Goal: Check status: Check status

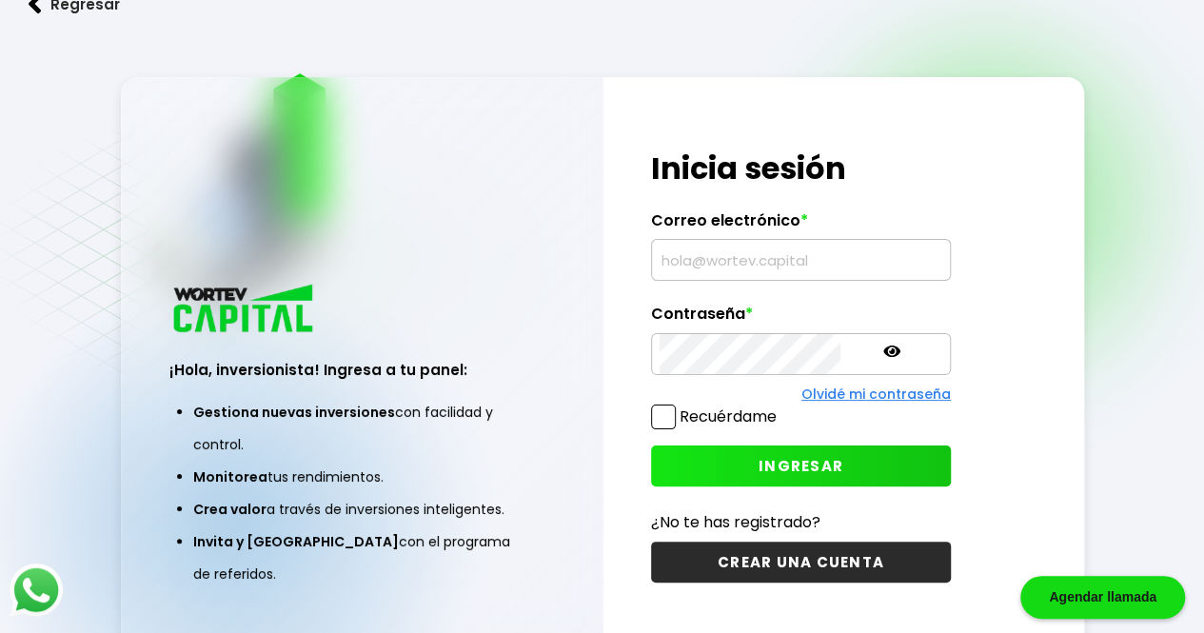
drag, startPoint x: 755, startPoint y: 288, endPoint x: 755, endPoint y: 264, distance: 24.7
click at [755, 281] on div "¡Hola, inversionista! Ingresa tus credenciales para iniciar sesión Inicia sesió…" at bounding box center [801, 366] width 396 height 578
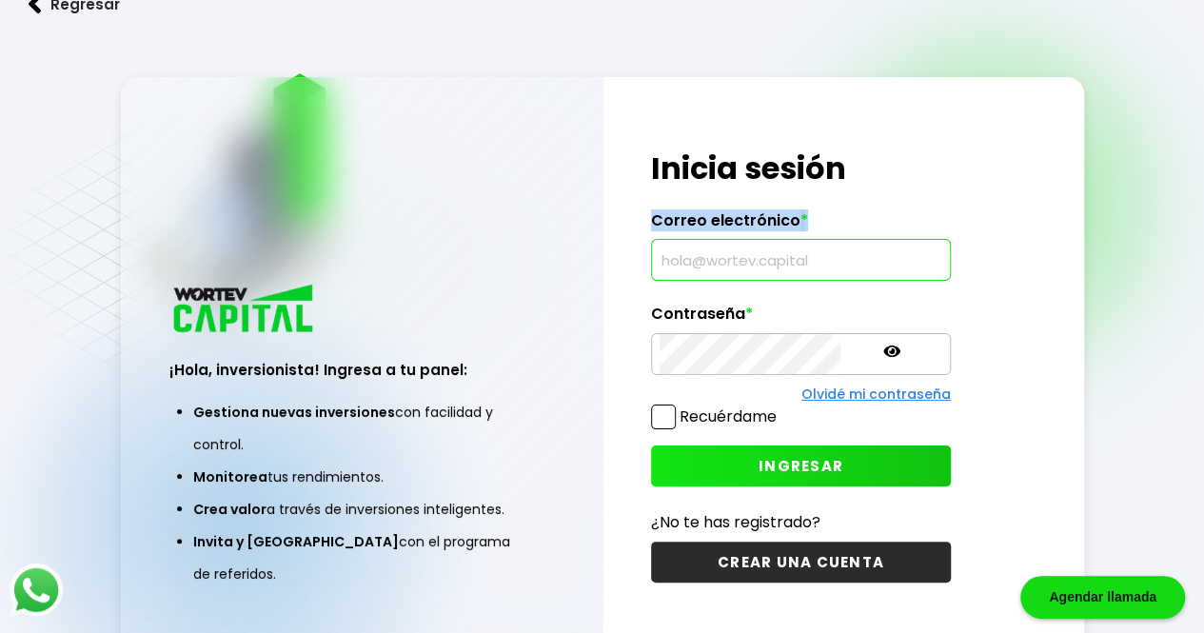
click at [755, 264] on input "text" at bounding box center [800, 260] width 283 height 40
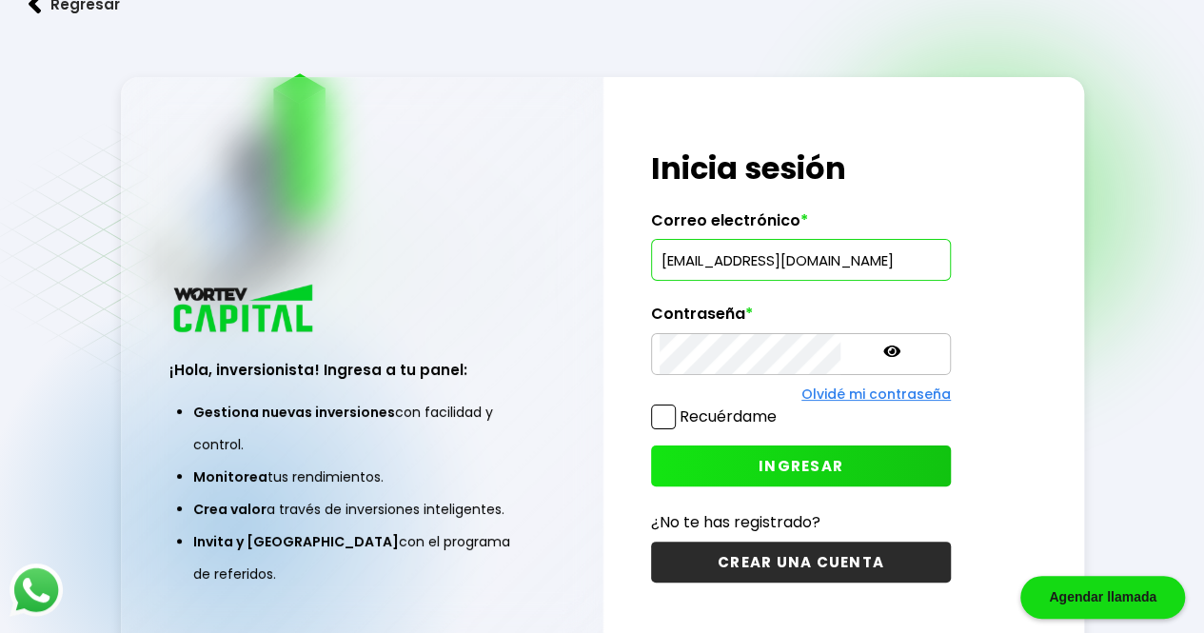
type input "[EMAIL_ADDRESS][DOMAIN_NAME]"
click at [710, 329] on label "Contraseña *" at bounding box center [801, 318] width 300 height 29
click at [763, 465] on span "INGRESAR" at bounding box center [800, 466] width 85 height 20
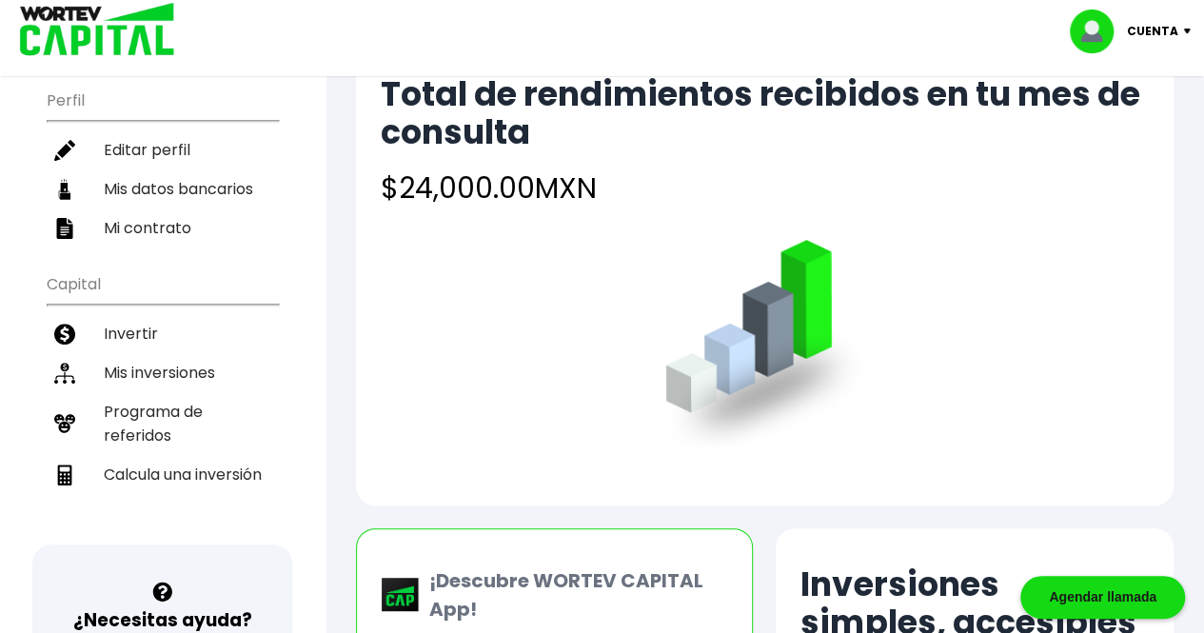
scroll to position [190, 0]
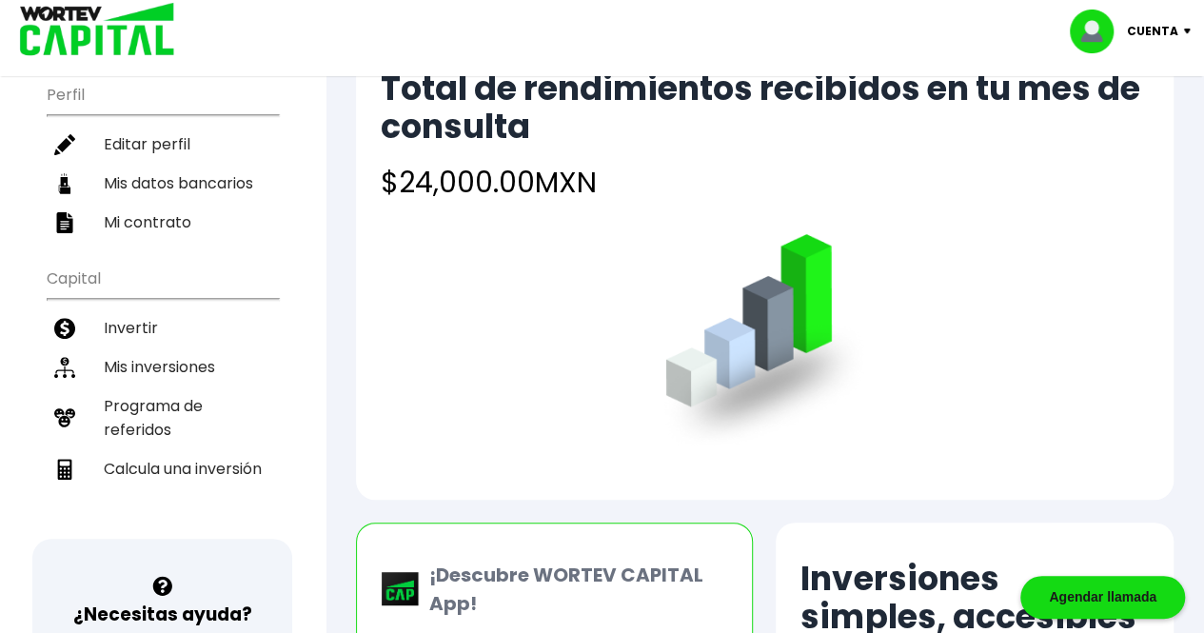
click at [171, 354] on li "Mis inversiones" at bounding box center [162, 366] width 231 height 39
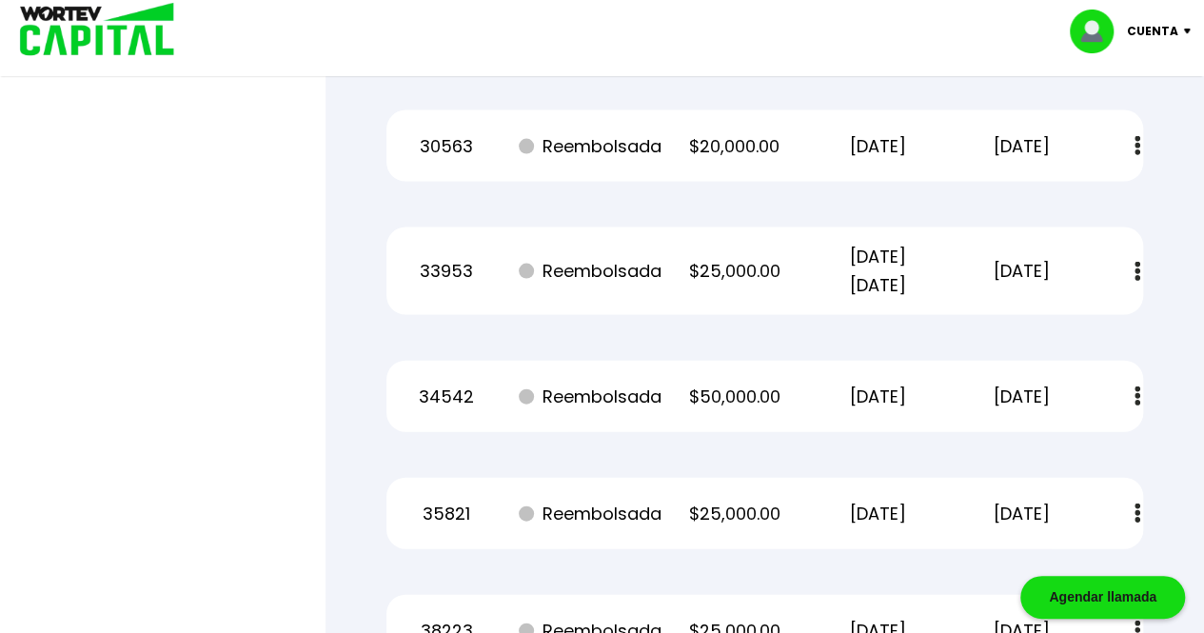
scroll to position [2125, 0]
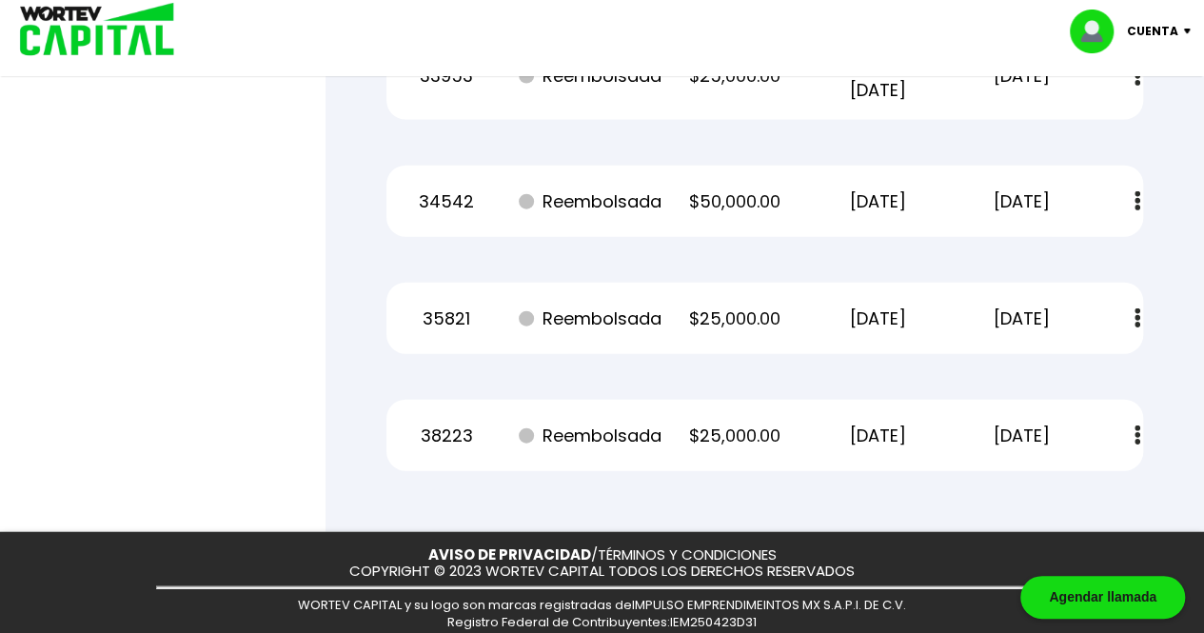
click at [1165, 23] on p "Cuenta" at bounding box center [1151, 31] width 51 height 29
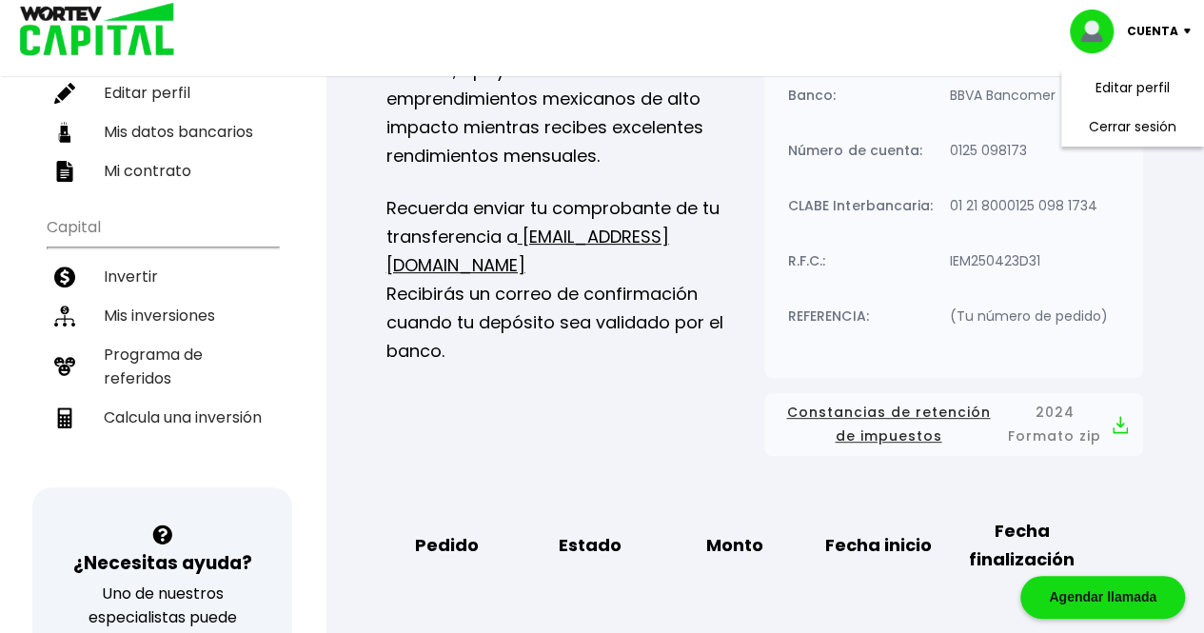
scroll to position [0, 0]
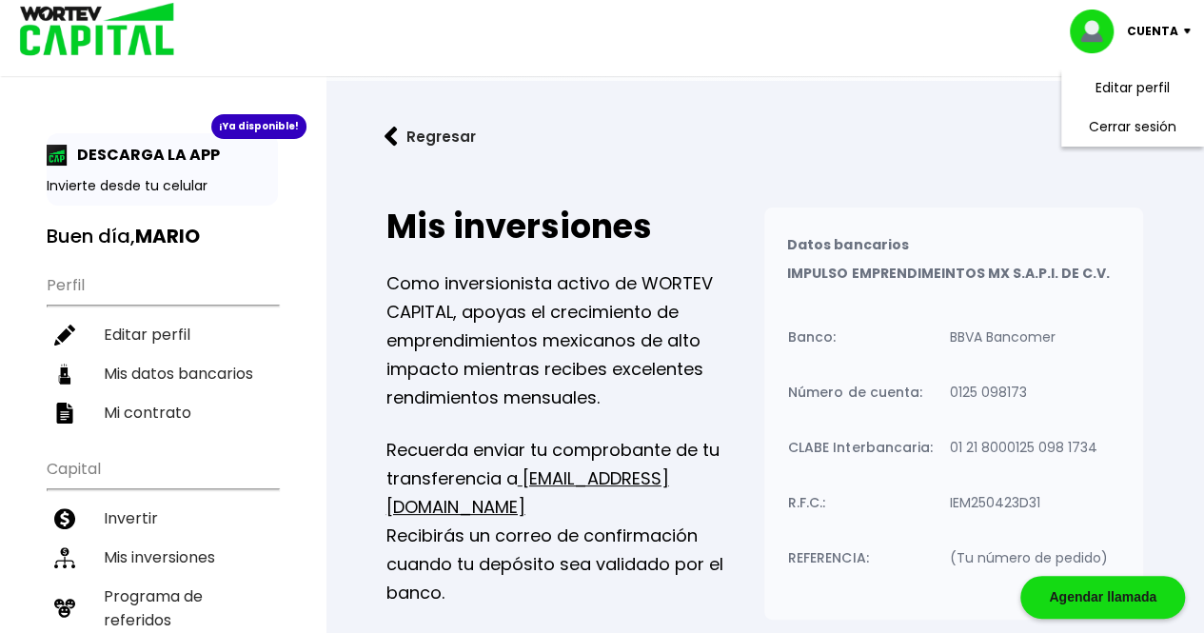
click at [174, 538] on li "Mis inversiones" at bounding box center [162, 557] width 231 height 39
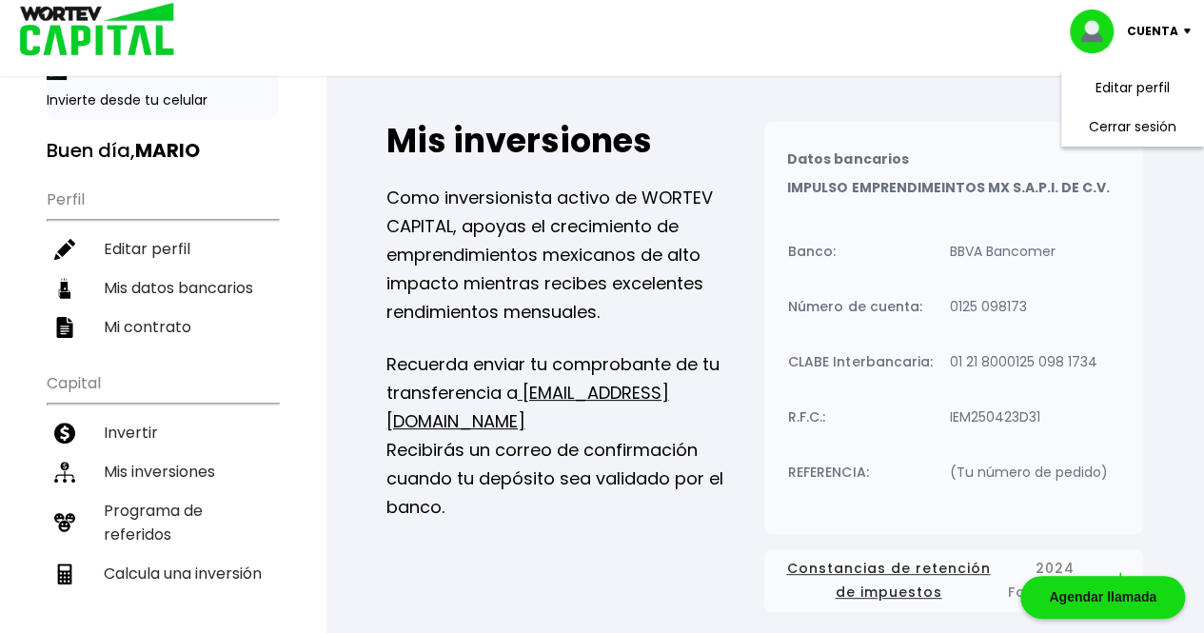
scroll to position [222, 0]
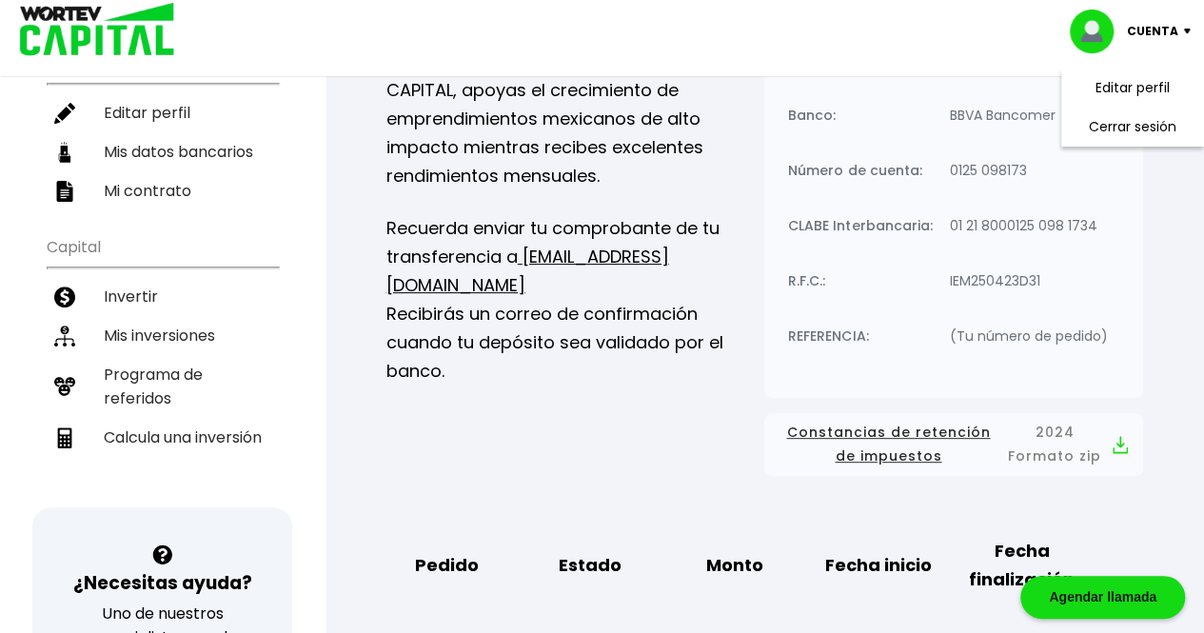
click at [156, 323] on li "Mis inversiones" at bounding box center [162, 335] width 231 height 39
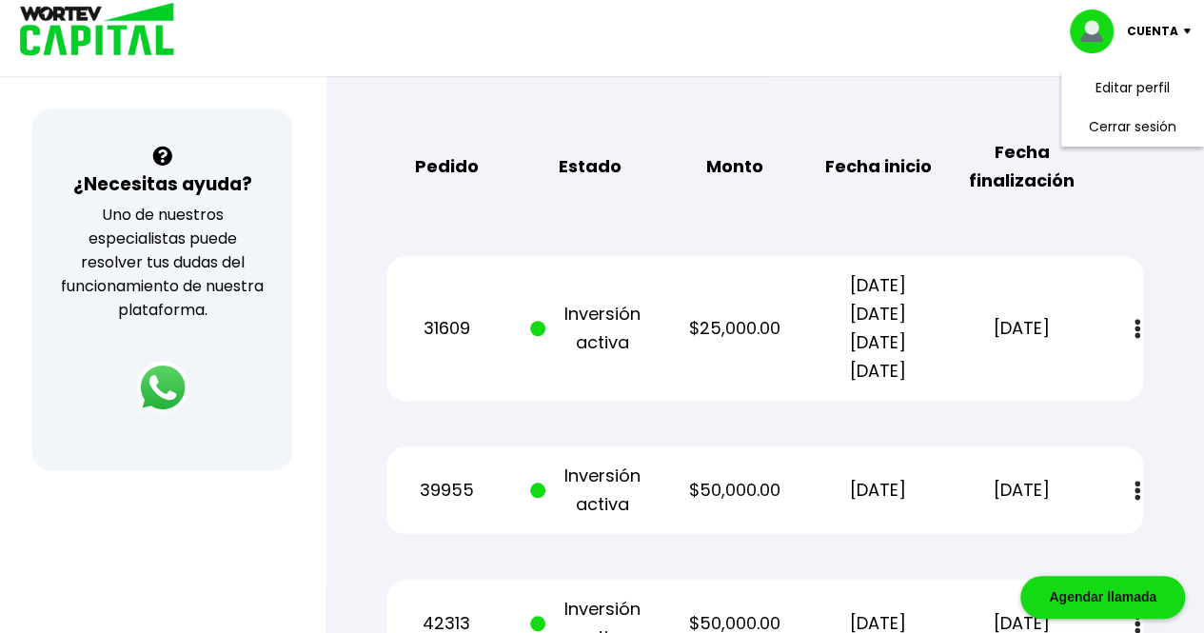
scroll to position [617, 0]
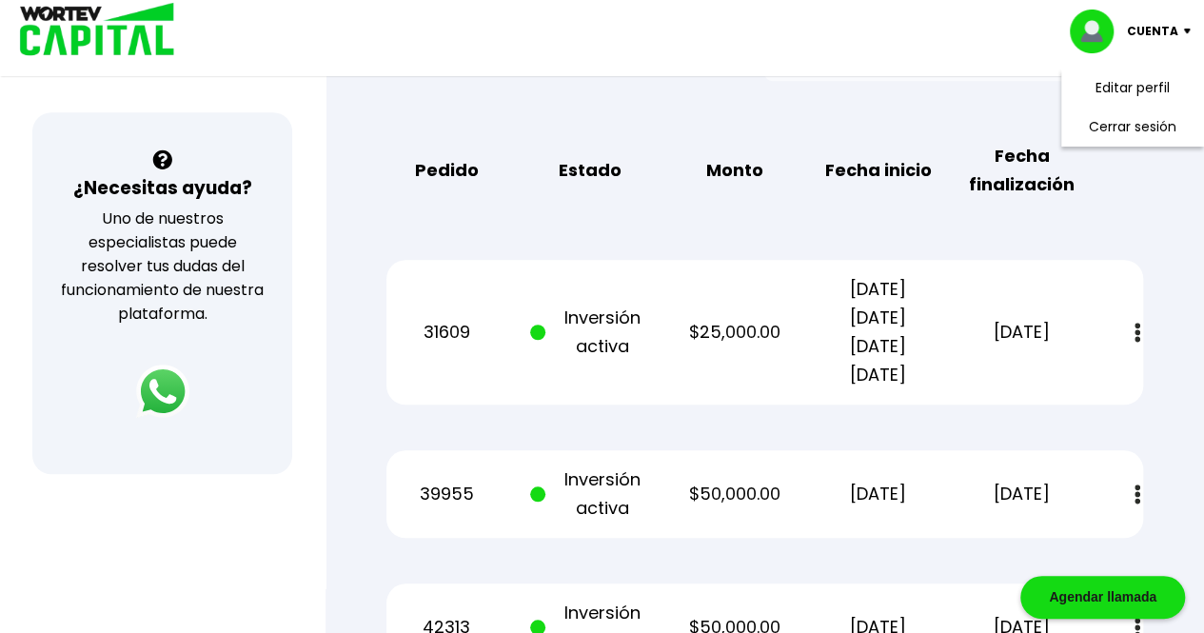
click at [1137, 337] on button at bounding box center [1137, 332] width 27 height 41
click at [1007, 381] on link "Estado de cuenta" at bounding box center [1004, 384] width 133 height 24
click at [1132, 489] on button at bounding box center [1137, 494] width 27 height 41
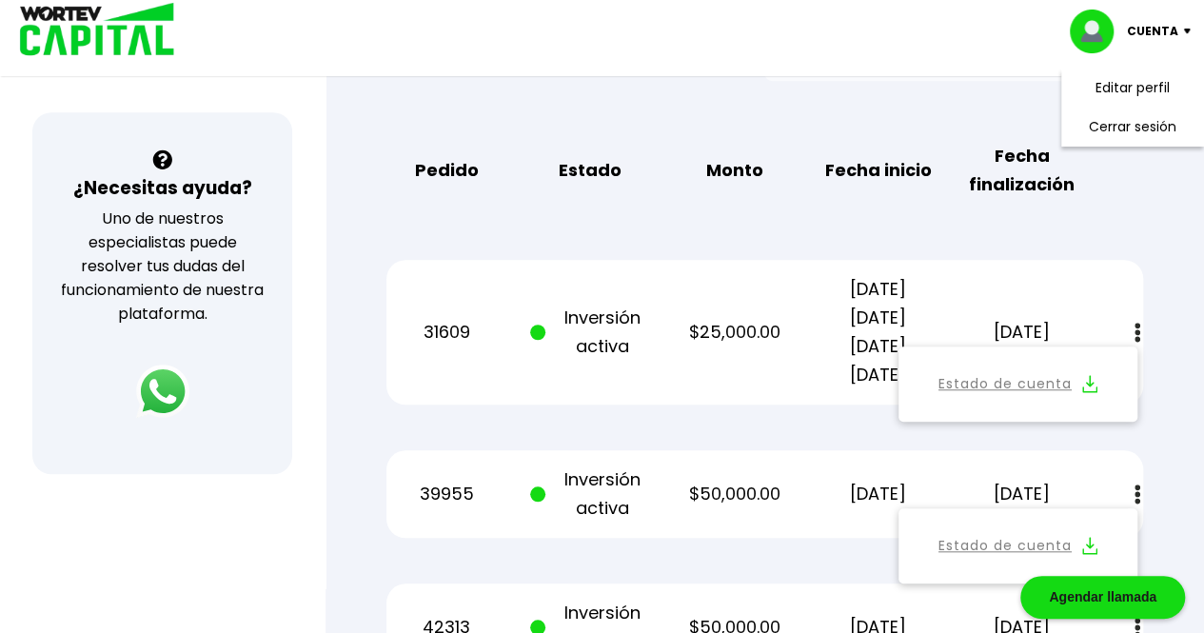
click at [980, 529] on button "Estado de cuenta" at bounding box center [1018, 545] width 216 height 52
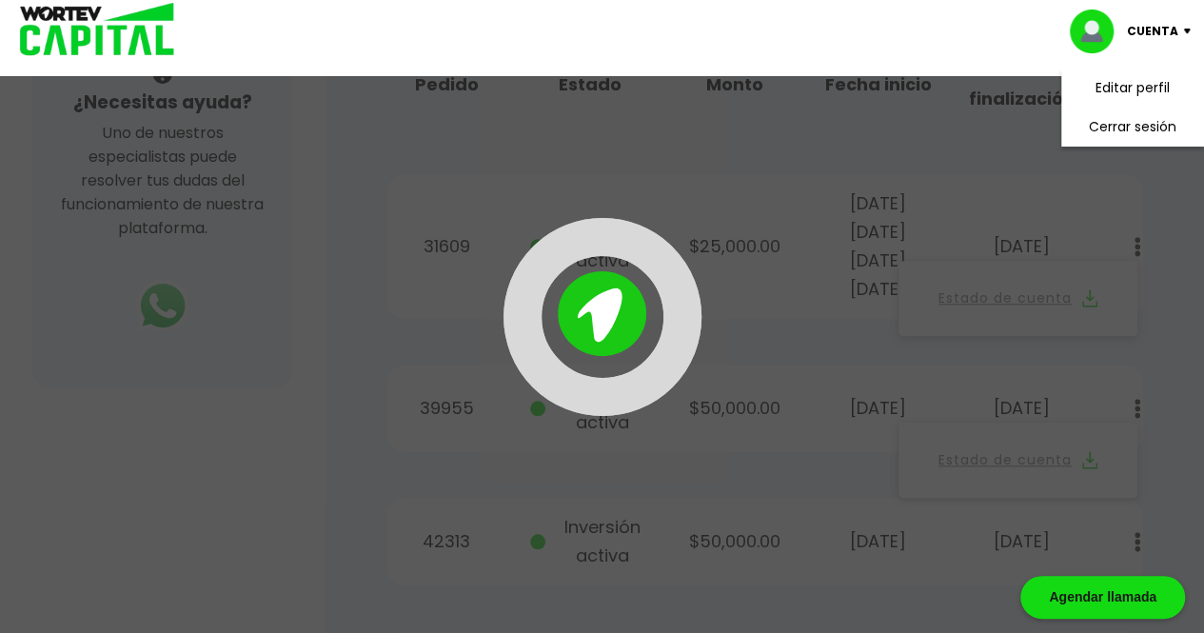
scroll to position [839, 0]
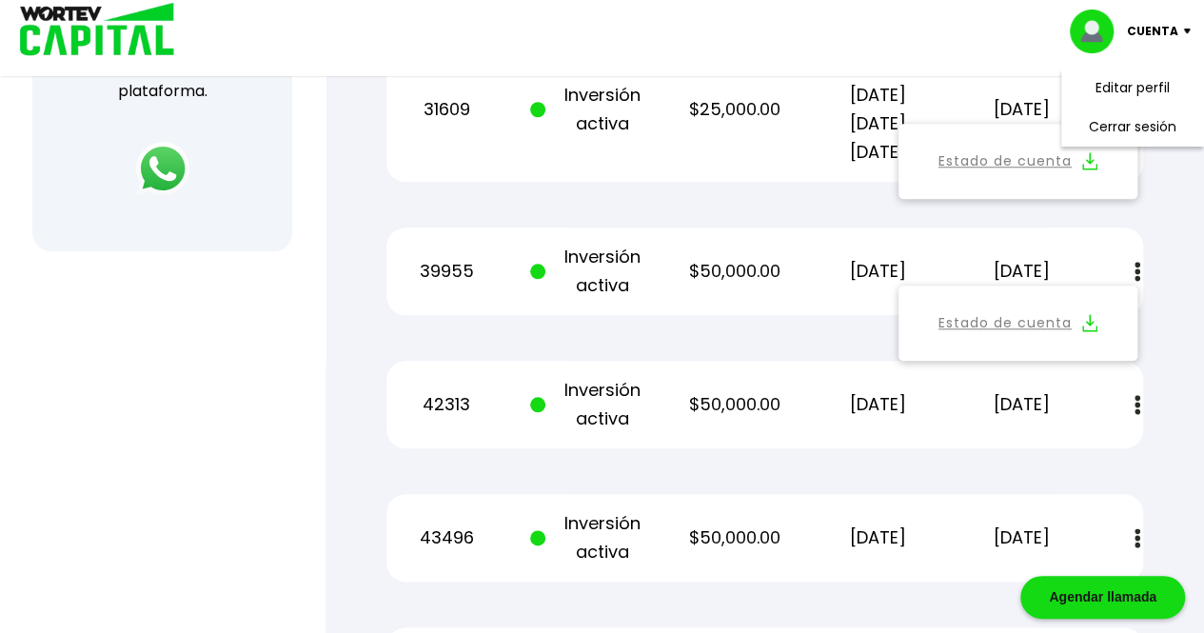
click at [1144, 403] on button at bounding box center [1137, 404] width 27 height 41
click at [953, 462] on link "Estado de cuenta" at bounding box center [1004, 456] width 133 height 24
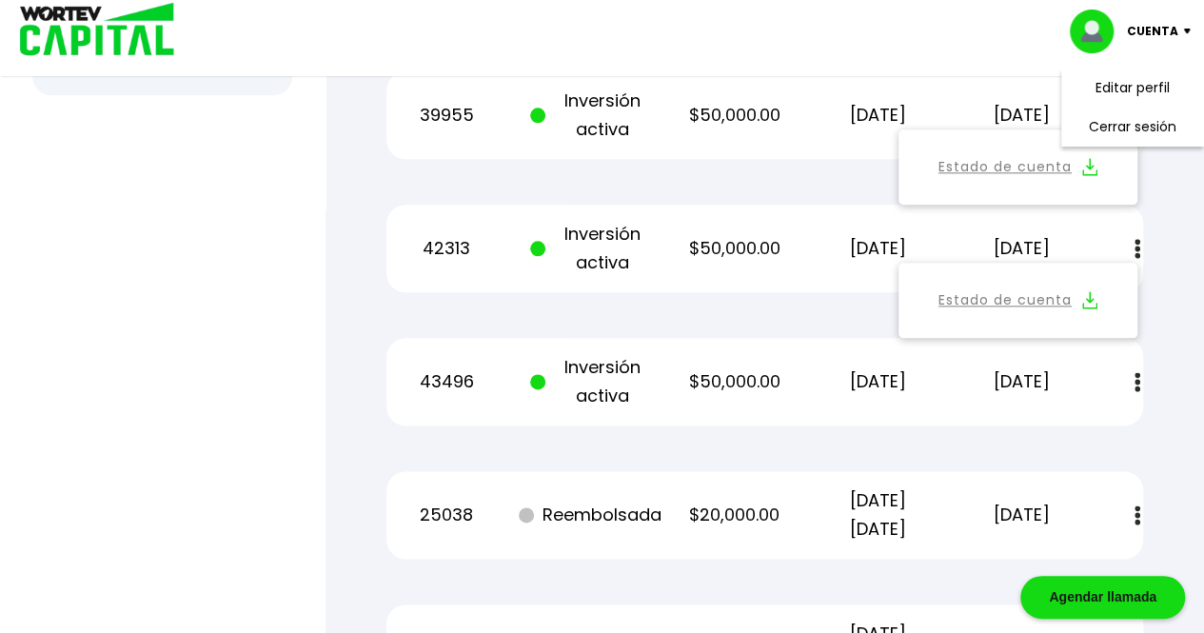
scroll to position [997, 0]
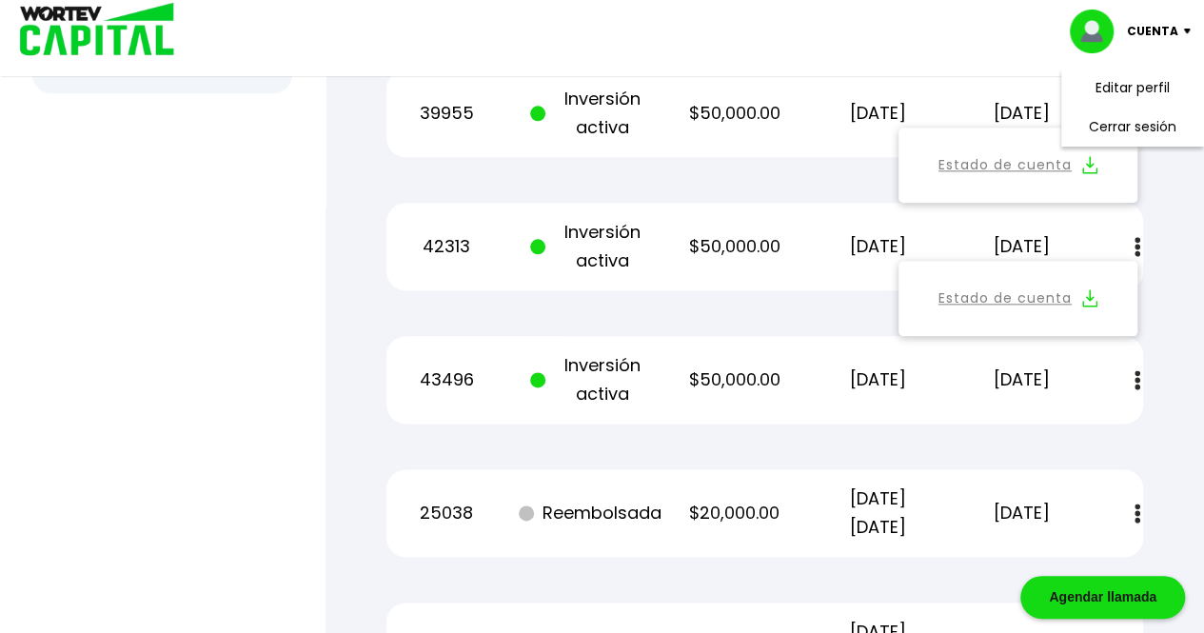
click at [1128, 382] on button at bounding box center [1137, 380] width 27 height 41
click at [991, 429] on link "Estado de cuenta" at bounding box center [1004, 432] width 133 height 24
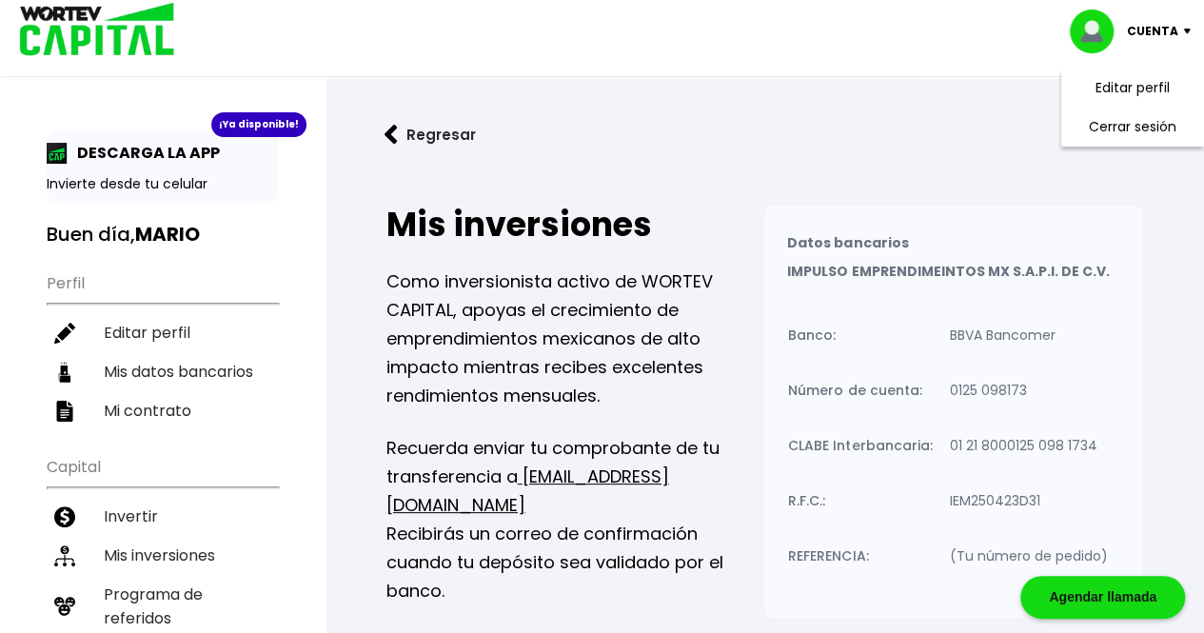
scroll to position [0, 0]
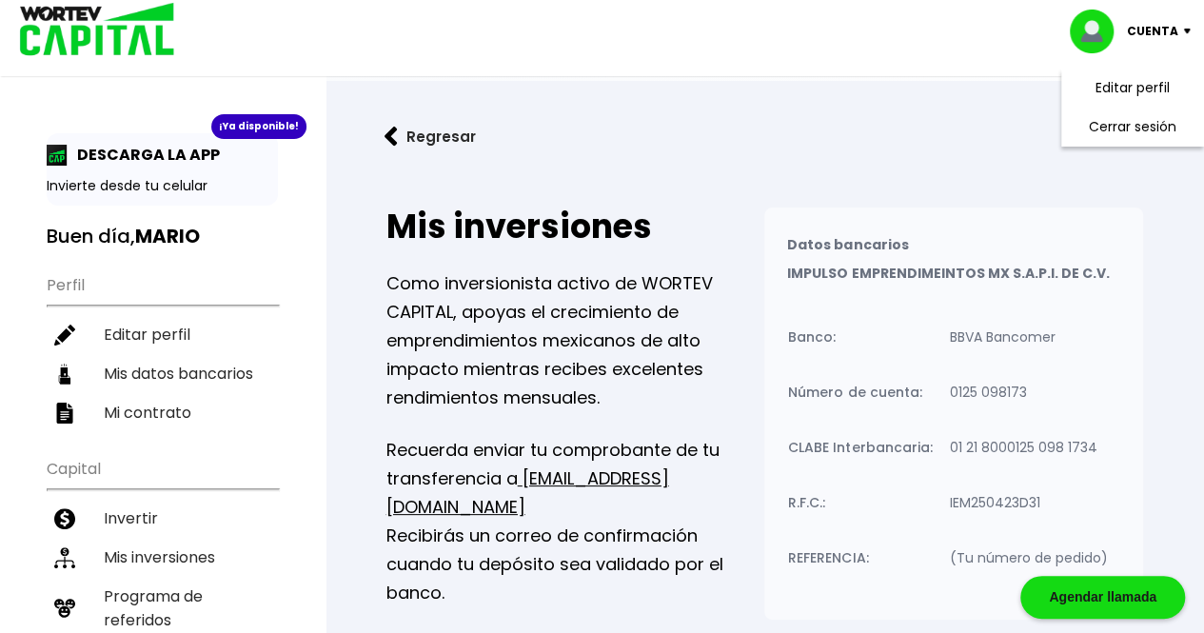
click at [131, 538] on li "Mis inversiones" at bounding box center [162, 557] width 231 height 39
click at [415, 125] on button "Regresar" at bounding box center [430, 136] width 148 height 50
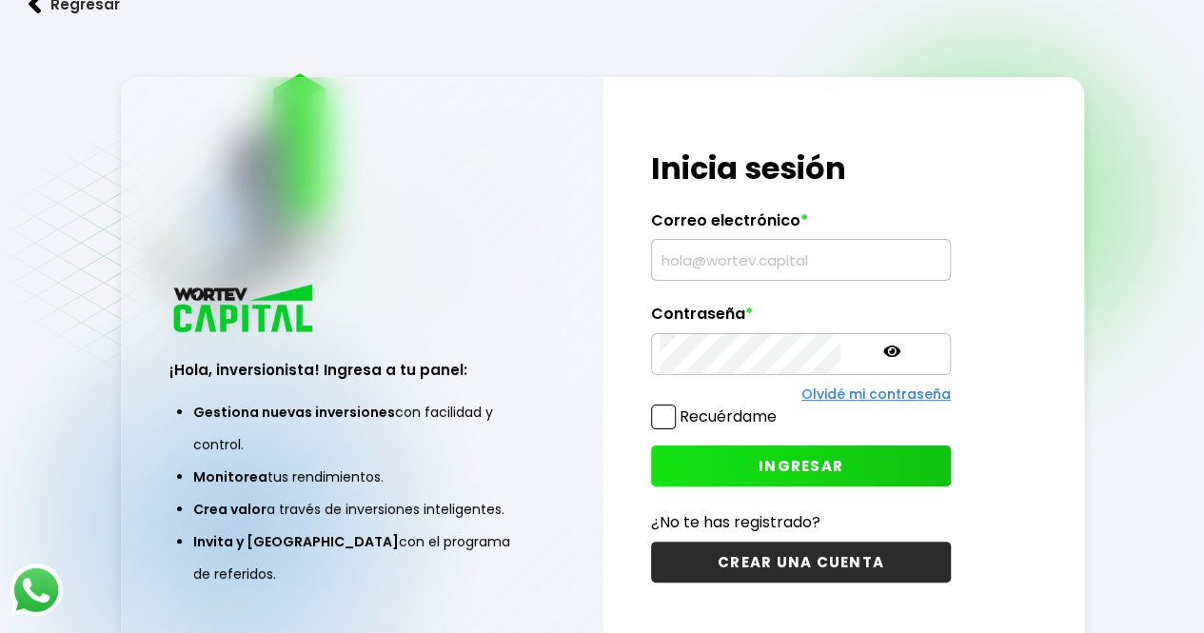
click at [714, 248] on input "text" at bounding box center [800, 260] width 283 height 40
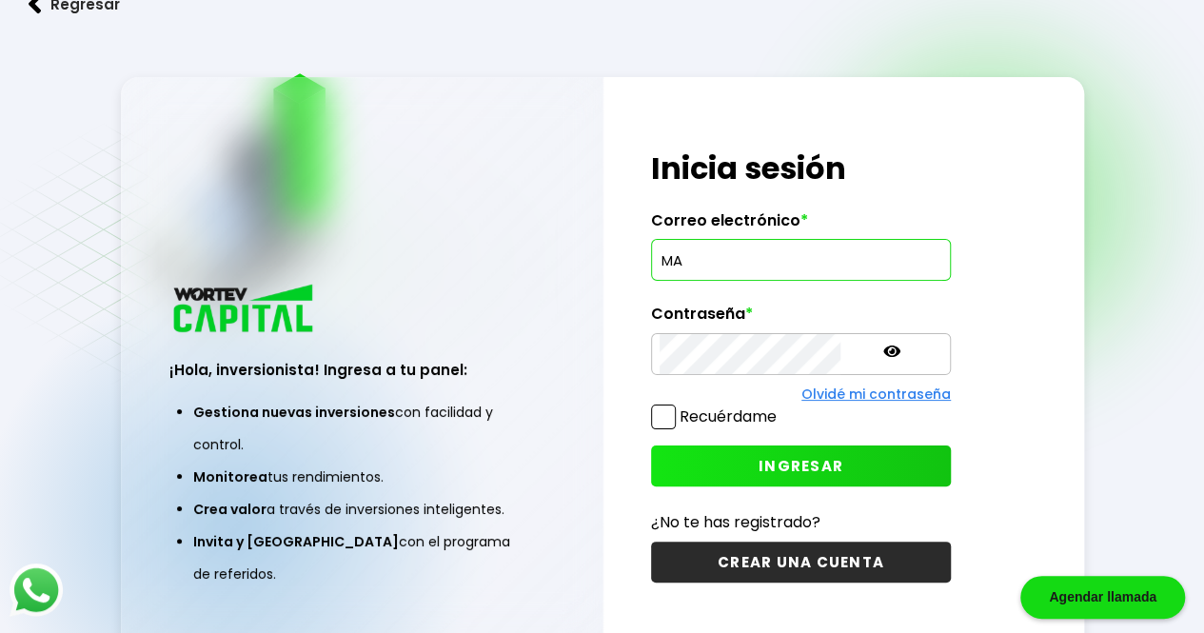
type input "M"
type input "[EMAIL_ADDRESS][DOMAIN_NAME]"
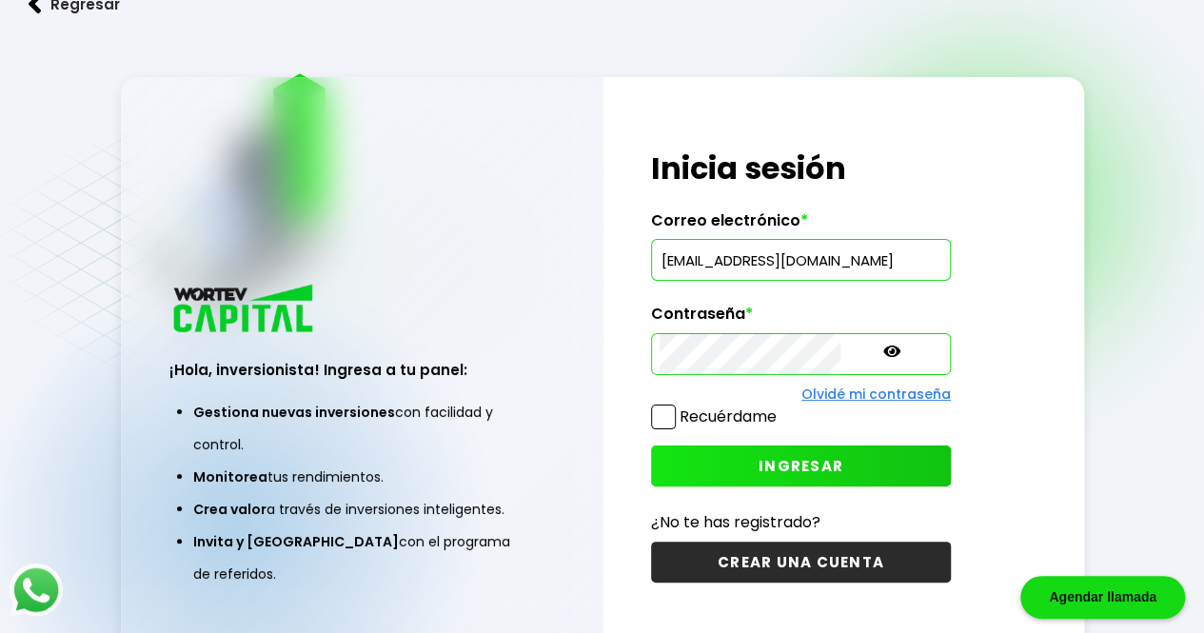
click at [758, 456] on span "INGRESAR" at bounding box center [800, 466] width 85 height 20
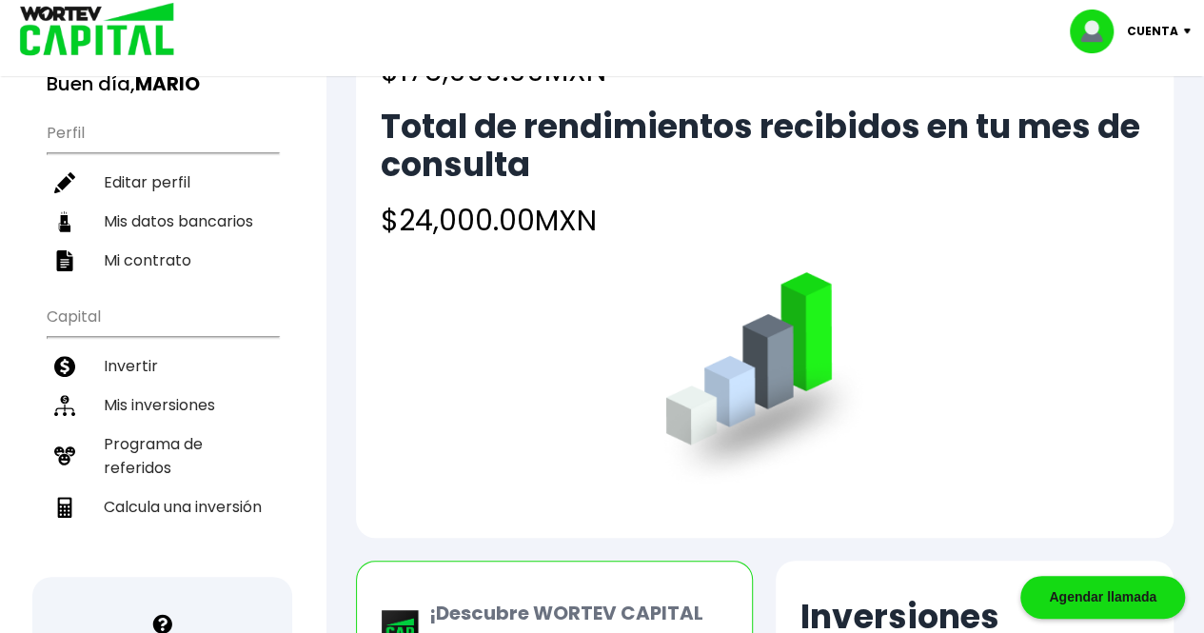
scroll to position [158, 0]
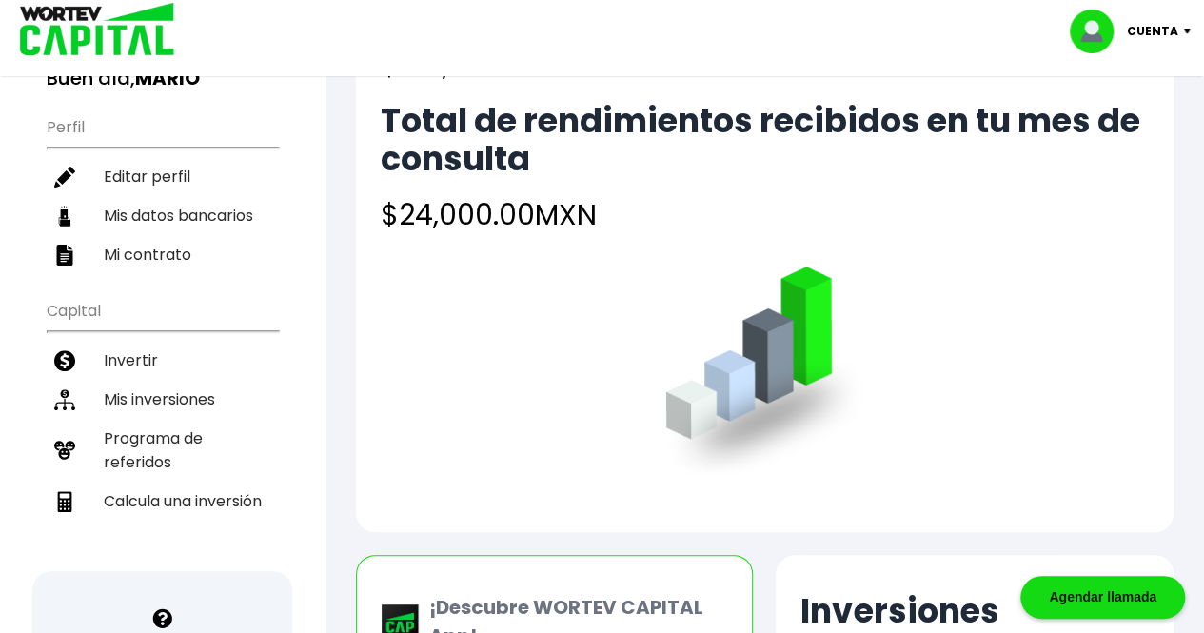
click at [175, 387] on li "Mis inversiones" at bounding box center [162, 399] width 231 height 39
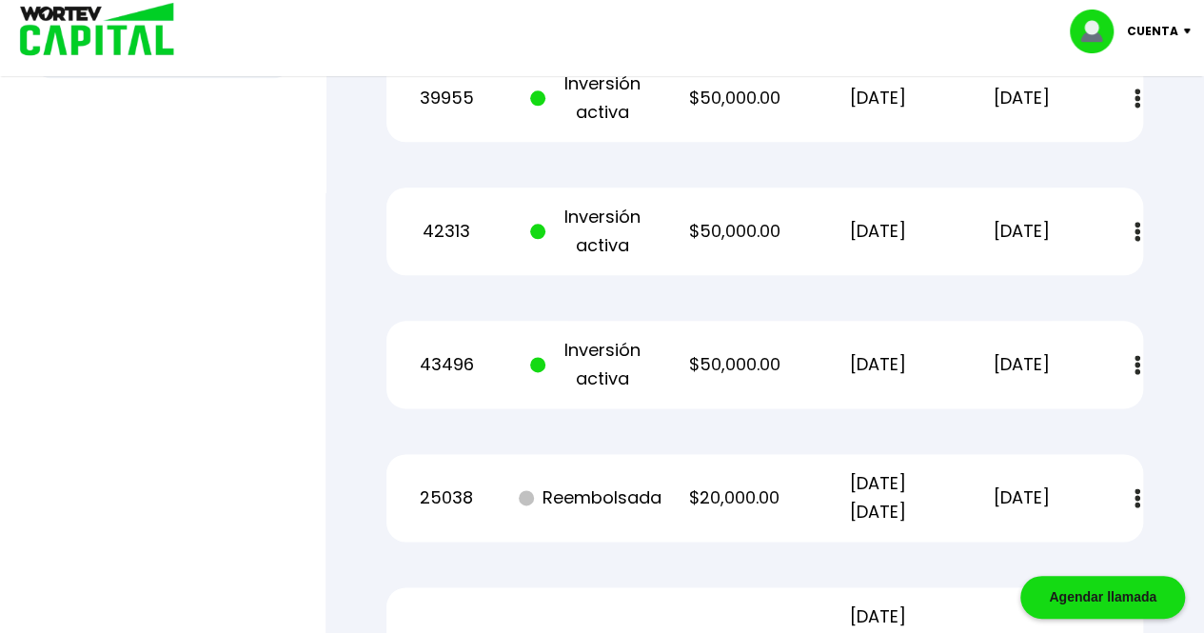
scroll to position [1014, 0]
